Goal: Entertainment & Leisure: Browse casually

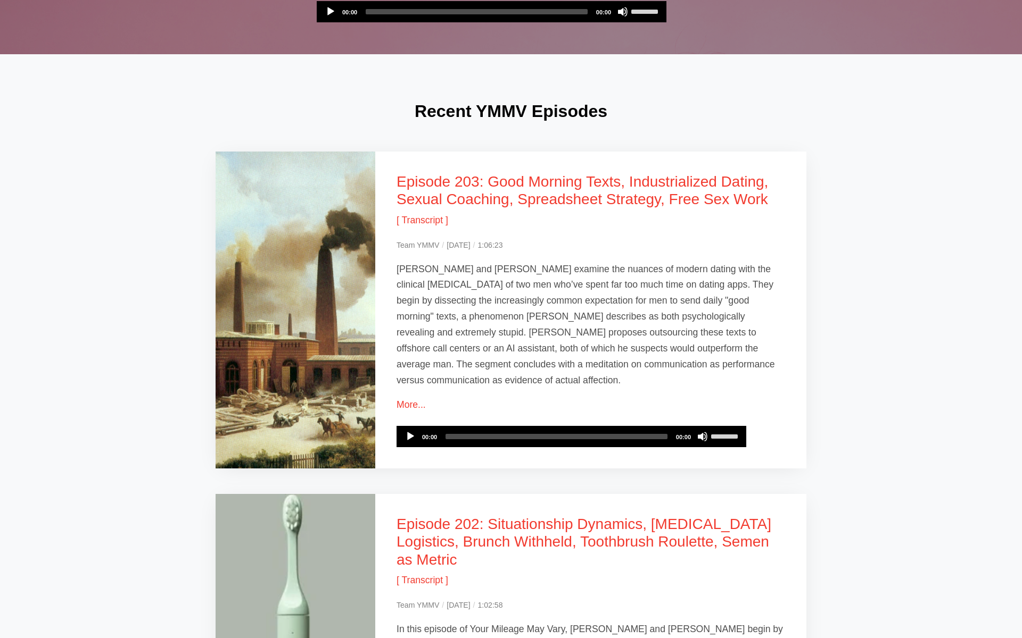
scroll to position [1277, 0]
